Goal: Information Seeking & Learning: Learn about a topic

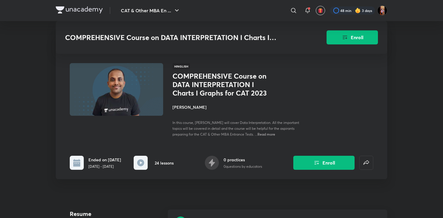
scroll to position [532, 0]
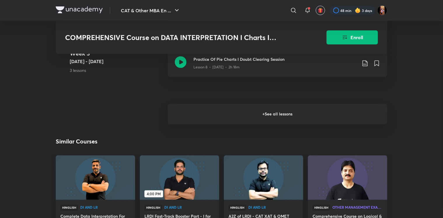
click at [203, 115] on h6 "+ See all lessons" at bounding box center [277, 114] width 219 height 20
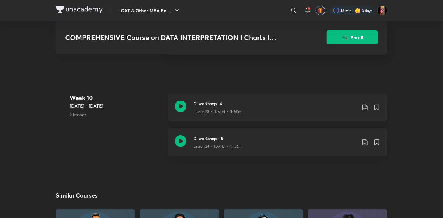
scroll to position [1222, 0]
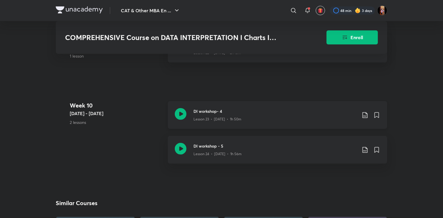
click at [200, 109] on h3 "DI workshop- 4" at bounding box center [274, 111] width 163 height 6
